Goal: Complete application form

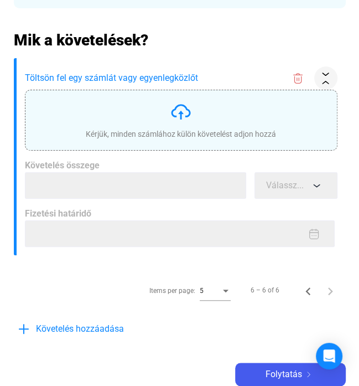
click at [184, 110] on img at bounding box center [181, 112] width 22 height 22
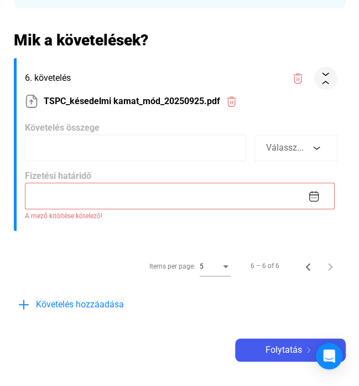
click at [43, 147] on input at bounding box center [136, 148] width 222 height 27
type input "*******"
click at [63, 201] on input at bounding box center [180, 196] width 310 height 27
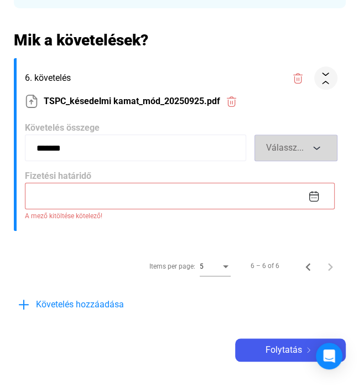
click at [322, 146] on button "Válassz..." at bounding box center [296, 148] width 83 height 27
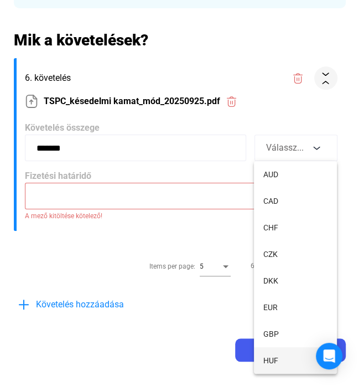
click at [286, 352] on button "HUF" at bounding box center [295, 360] width 83 height 27
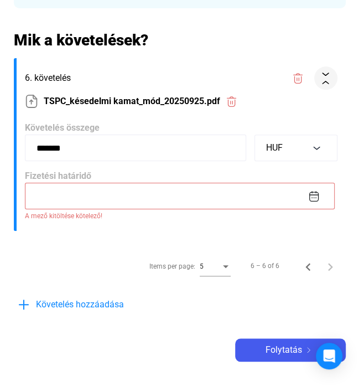
click at [75, 196] on input at bounding box center [180, 196] width 310 height 27
click at [310, 197] on img at bounding box center [315, 197] width 12 height 12
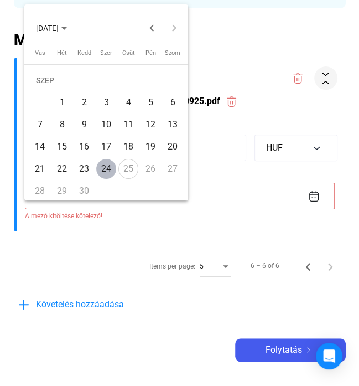
click at [127, 167] on div "25" at bounding box center [129, 169] width 20 height 20
click at [128, 167] on div "25" at bounding box center [129, 169] width 20 height 20
click at [115, 173] on div "24" at bounding box center [106, 169] width 20 height 20
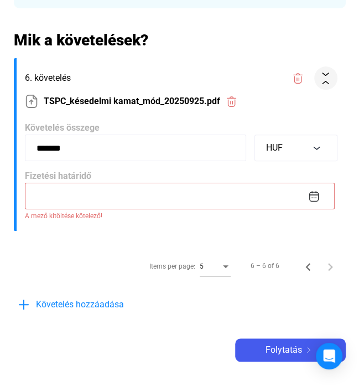
type input "**********"
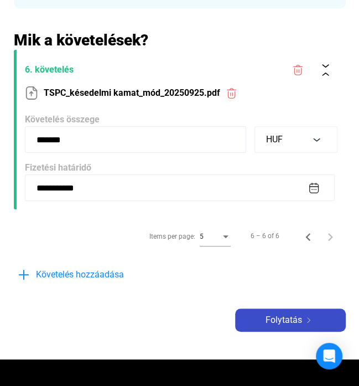
click at [282, 319] on span "Folytatás" at bounding box center [284, 320] width 37 height 13
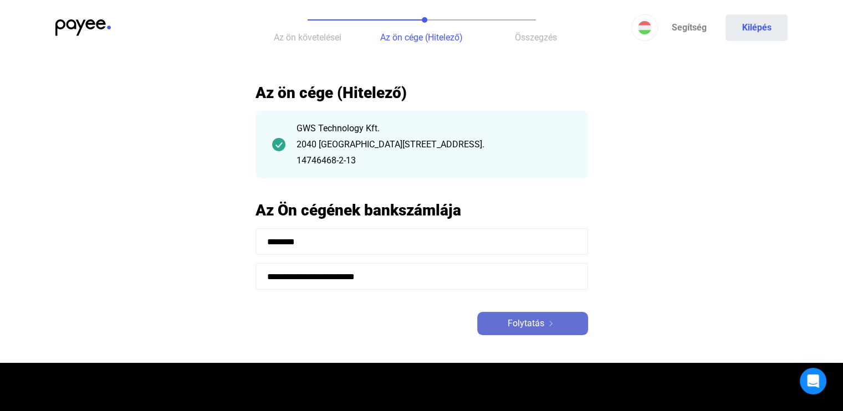
click at [359, 323] on div "Folytatás" at bounding box center [532, 323] width 104 height 13
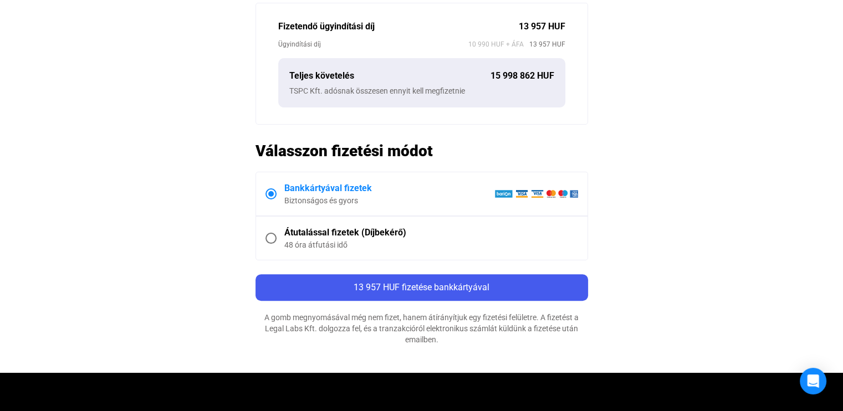
scroll to position [554, 0]
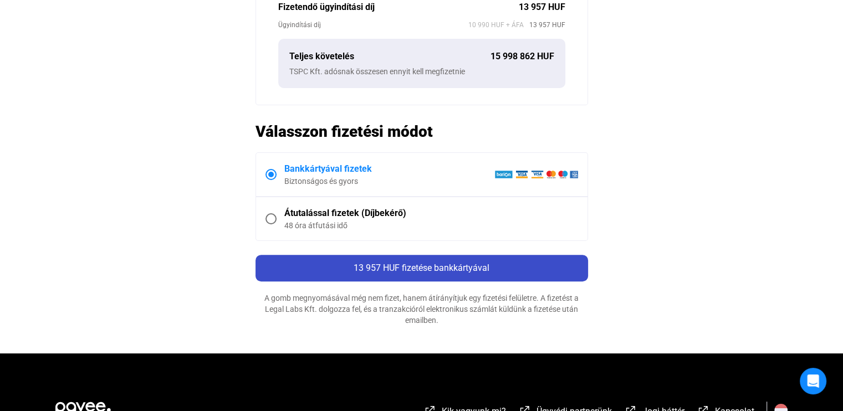
click at [359, 266] on span "13 957 HUF fizetése bankkártyával" at bounding box center [421, 268] width 136 height 11
